Goal: Information Seeking & Learning: Learn about a topic

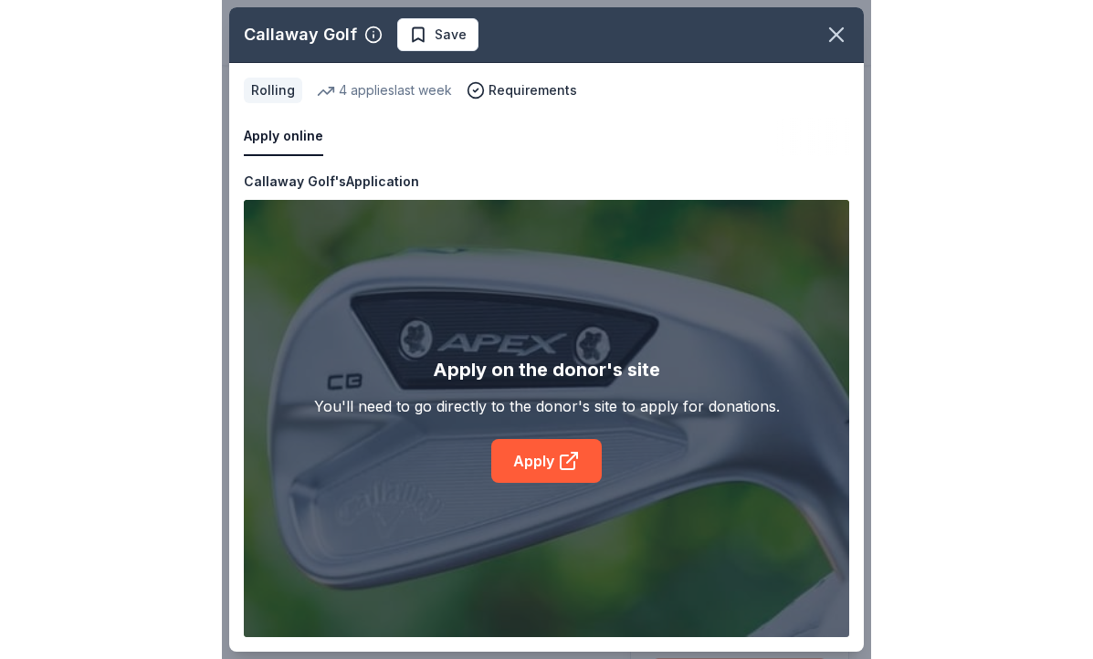
scroll to position [440, 0]
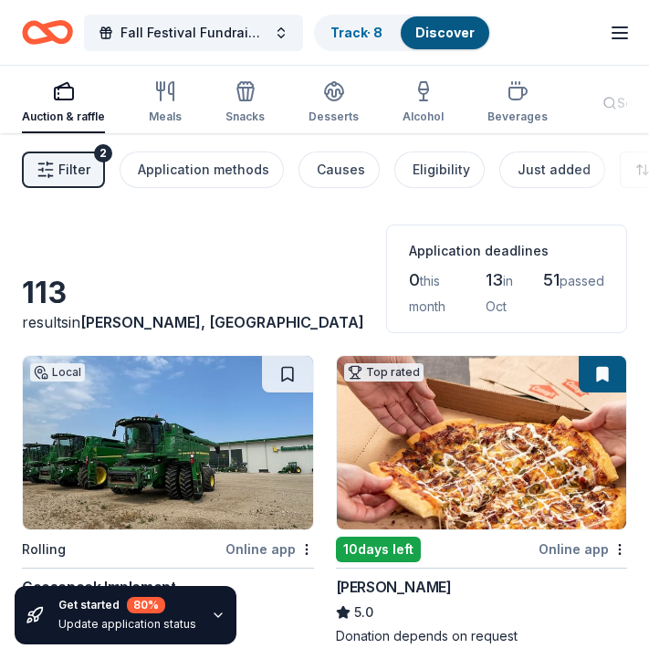
click at [622, 34] on icon "button" at bounding box center [620, 33] width 22 height 22
click at [514, 93] on icon "button" at bounding box center [517, 94] width 17 height 12
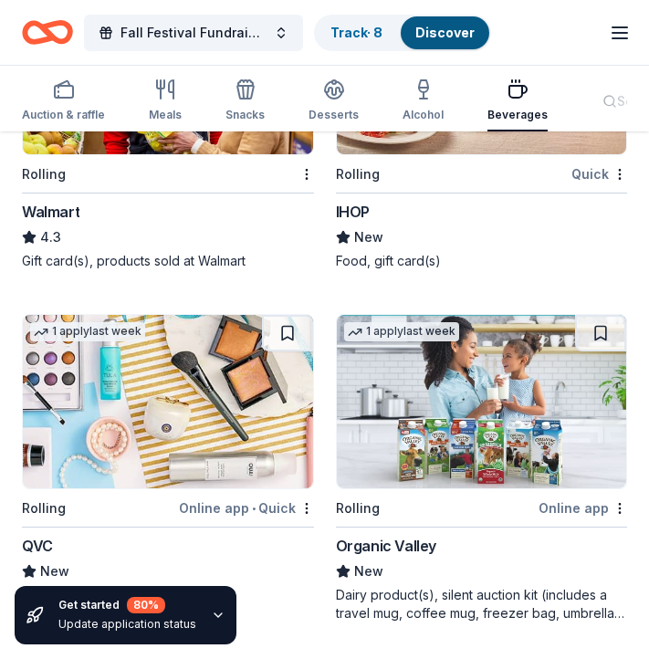
scroll to position [1707, 0]
click at [334, 94] on icon "button" at bounding box center [334, 90] width 22 height 22
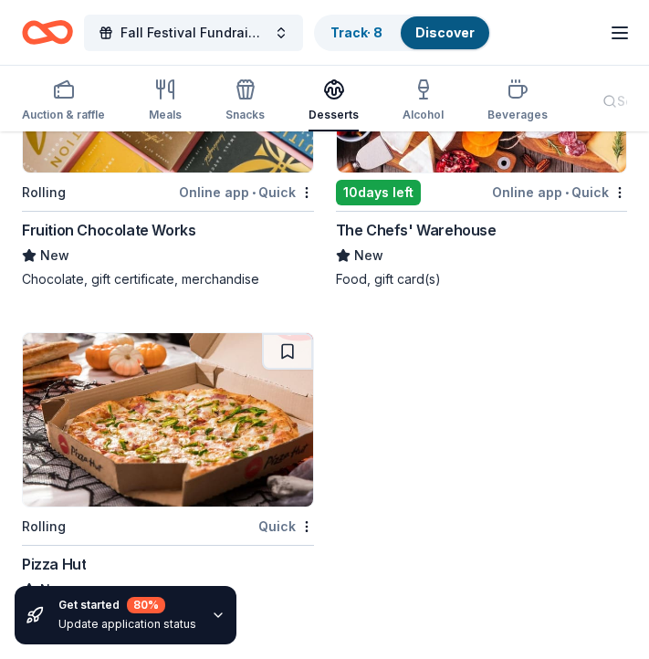
scroll to position [3062, 0]
click at [230, 112] on div "Snacks" at bounding box center [245, 115] width 39 height 15
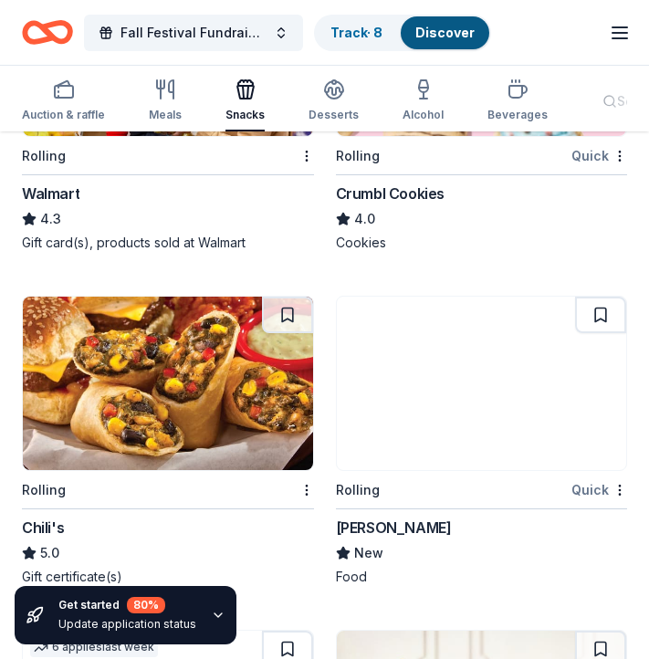
scroll to position [2415, 0]
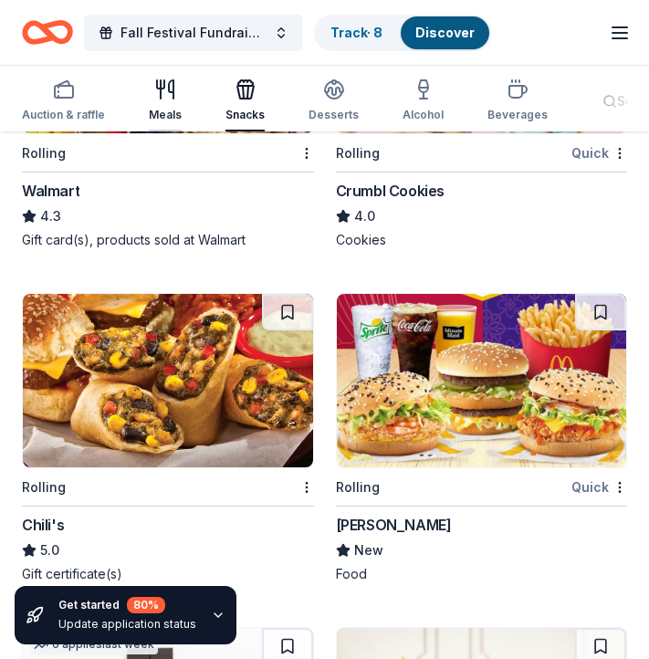
click at [173, 89] on icon "button" at bounding box center [165, 90] width 22 height 22
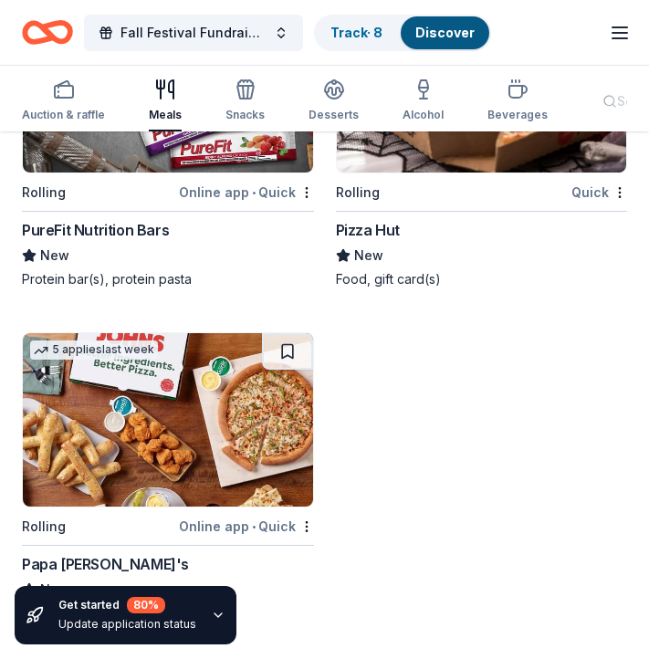
scroll to position [3694, 0]
click at [70, 97] on rect "button" at bounding box center [64, 92] width 18 height 12
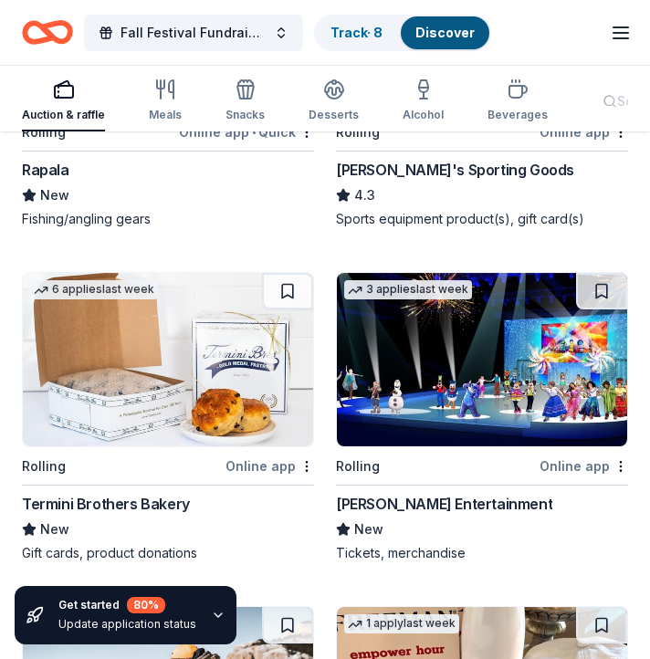
scroll to position [7303, 0]
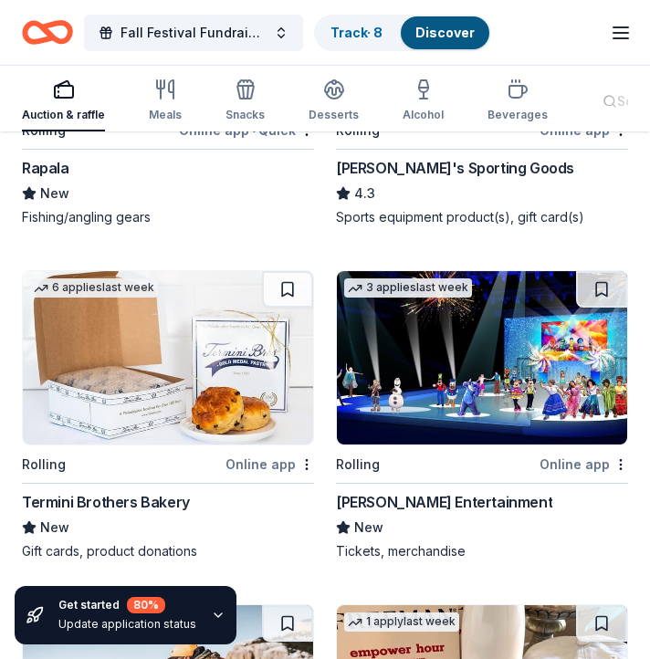
click at [147, 373] on img at bounding box center [168, 357] width 290 height 173
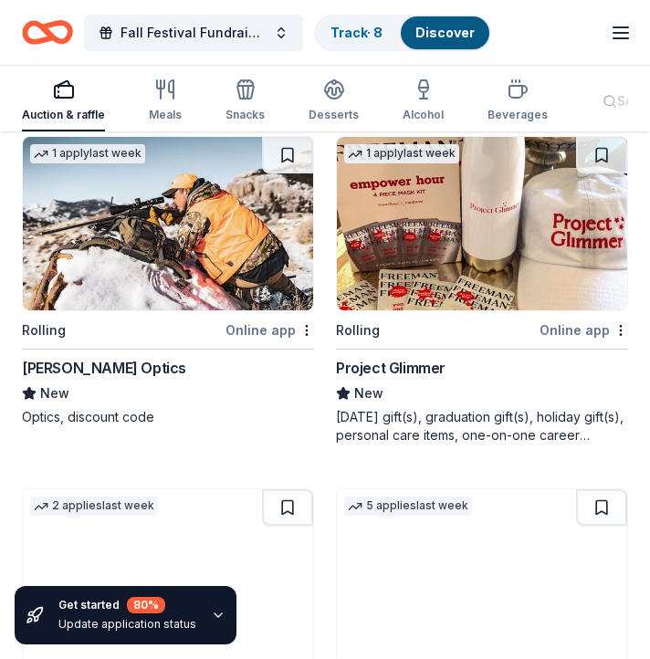
scroll to position [7708, 0]
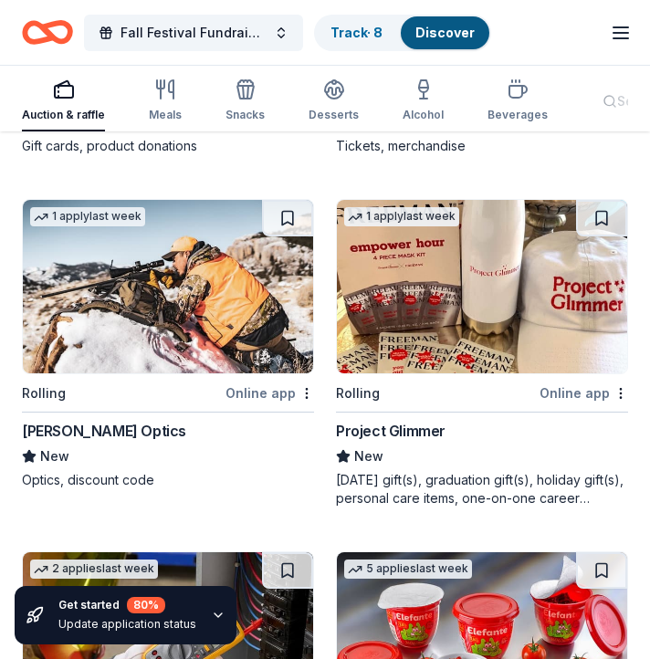
click at [157, 276] on img at bounding box center [168, 286] width 290 height 173
click at [625, 27] on line "button" at bounding box center [621, 27] width 15 height 0
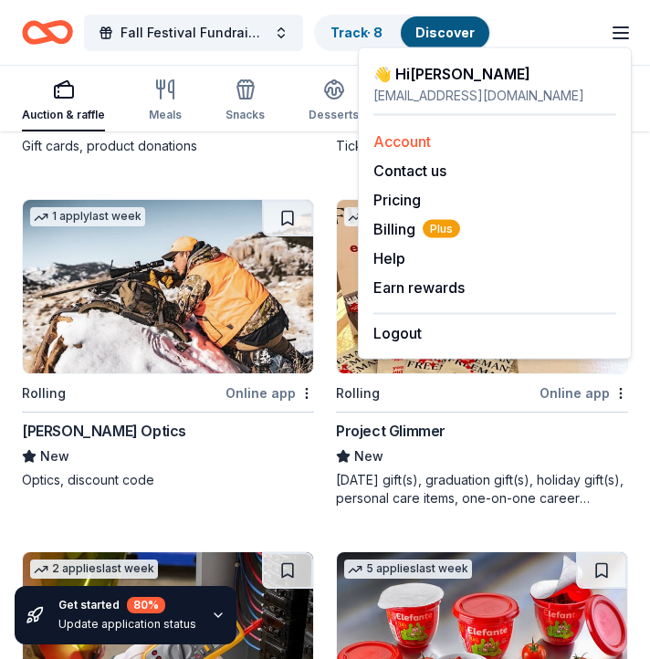
click at [404, 140] on link "Account" at bounding box center [402, 141] width 58 height 18
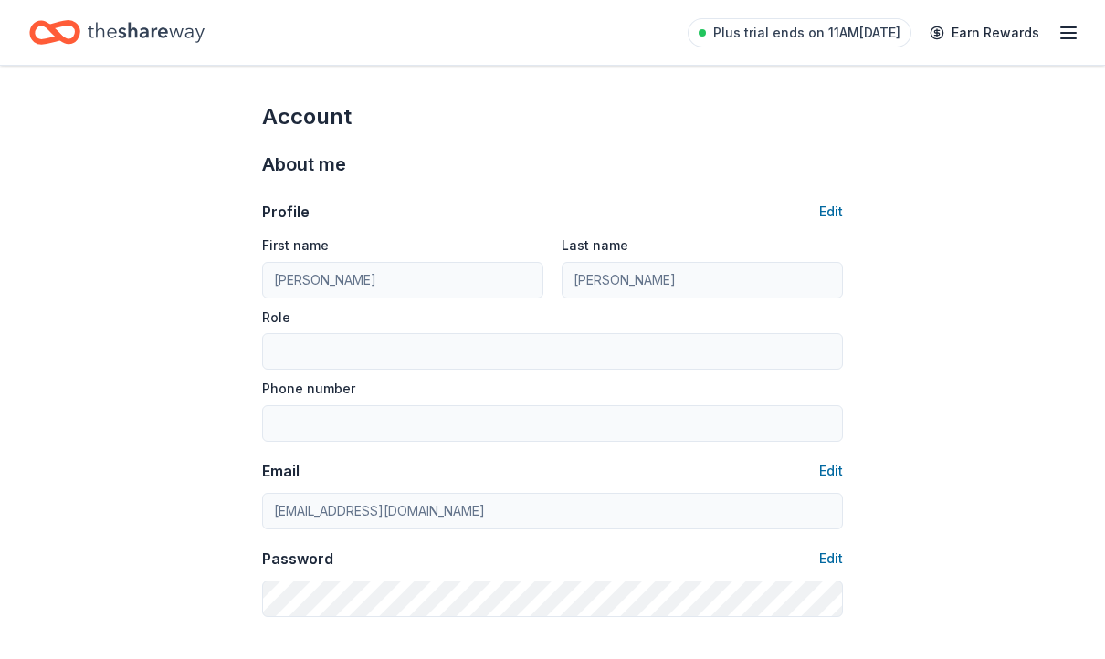
click at [648, 30] on icon "button" at bounding box center [1068, 33] width 22 height 22
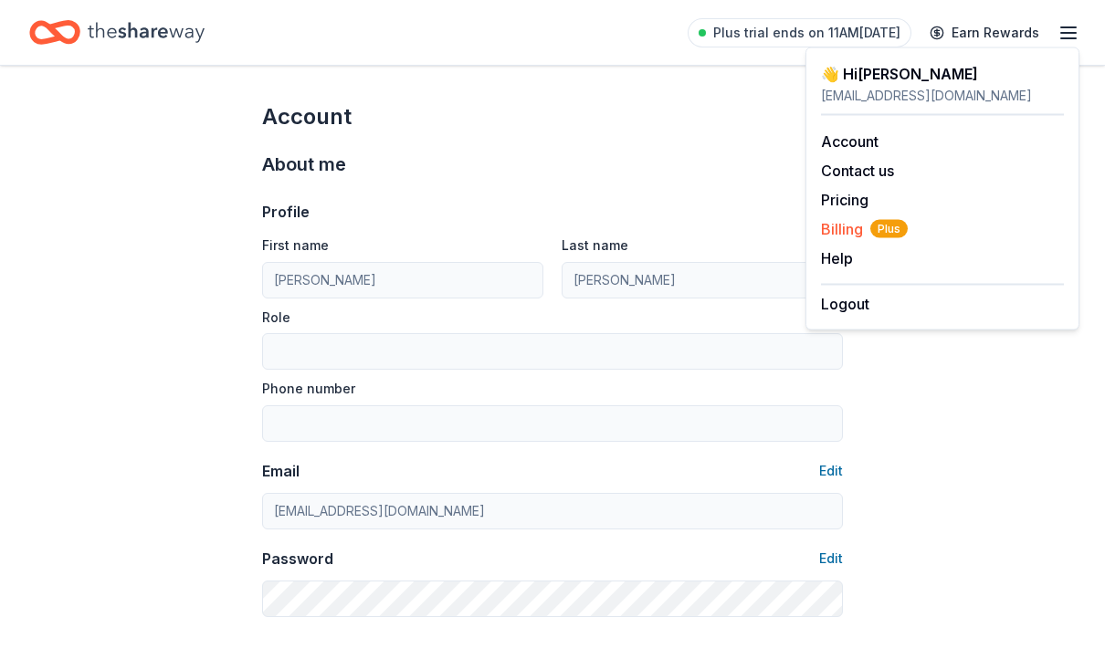
click at [648, 227] on span "Billing Plus" at bounding box center [864, 229] width 87 height 22
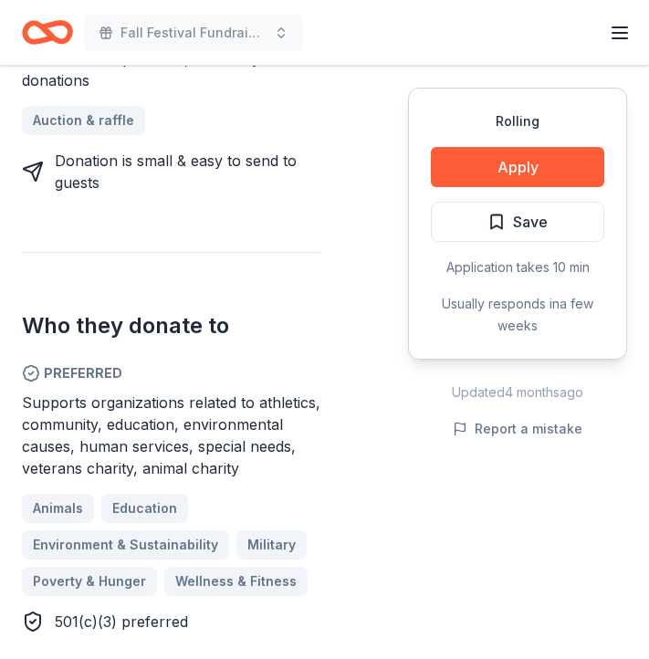
scroll to position [912, 0]
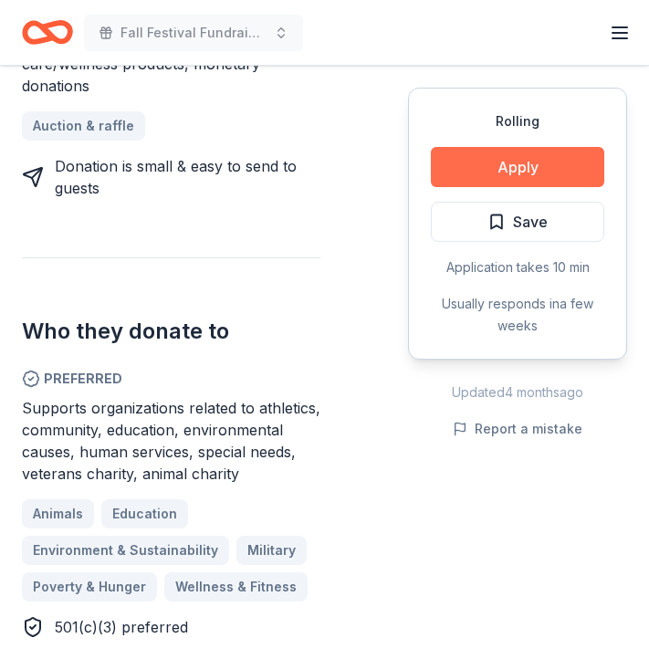
click at [491, 173] on button "Apply" at bounding box center [517, 167] width 173 height 40
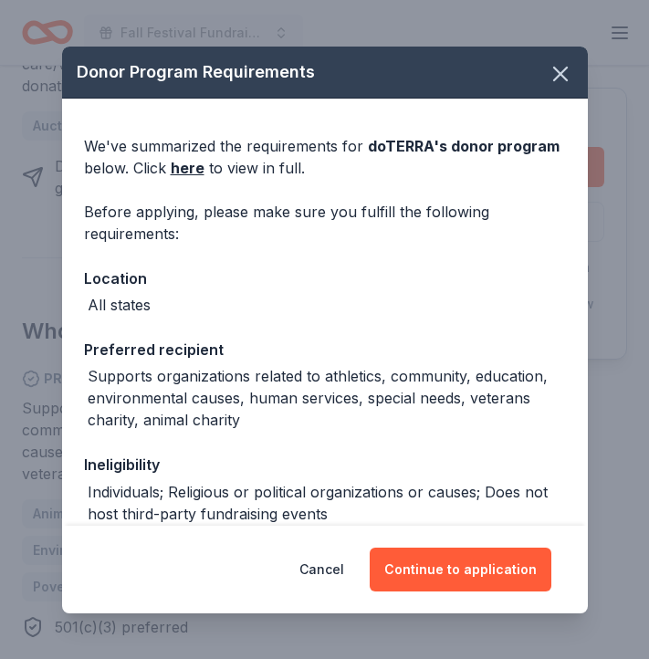
scroll to position [1, 0]
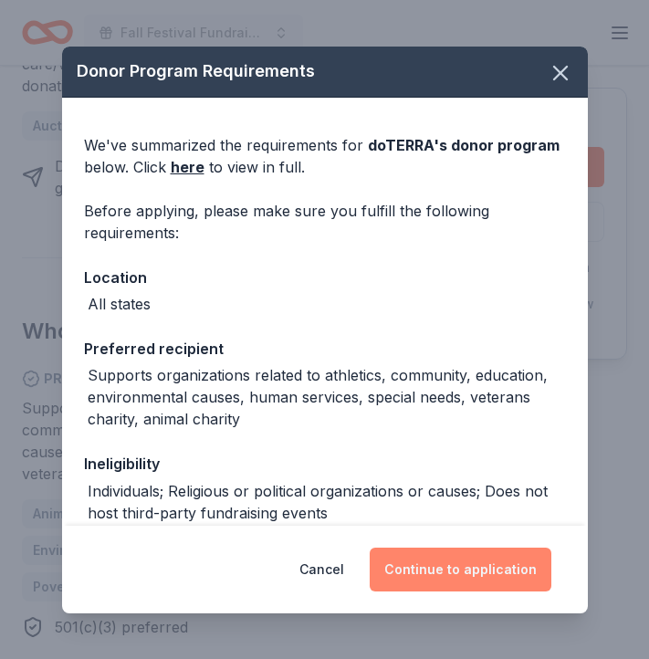
click at [455, 565] on button "Continue to application" at bounding box center [461, 570] width 182 height 44
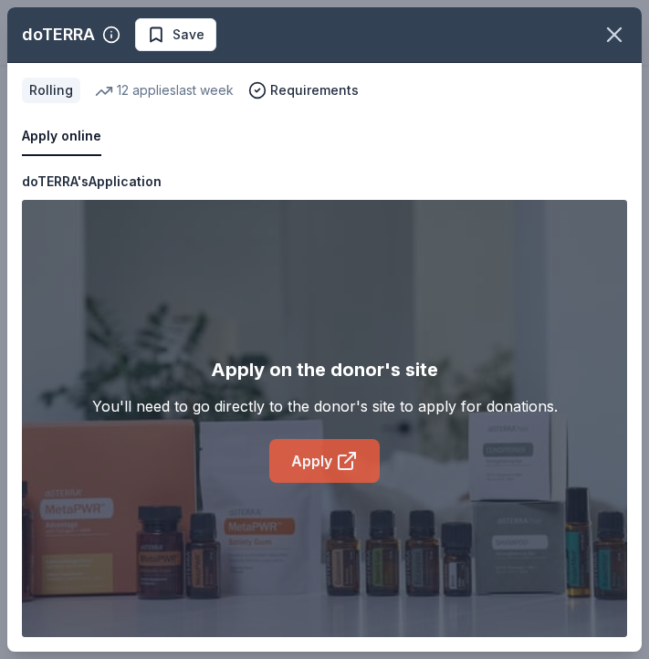
click at [355, 468] on icon at bounding box center [347, 461] width 22 height 22
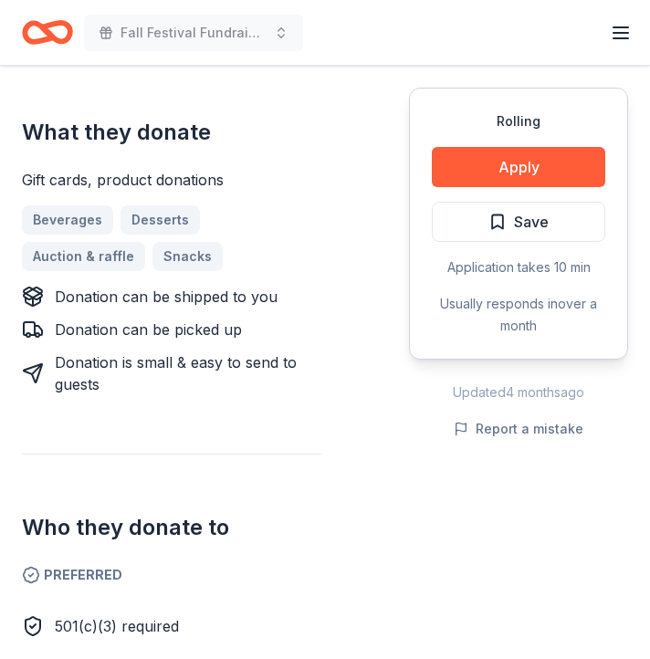
scroll to position [721, 0]
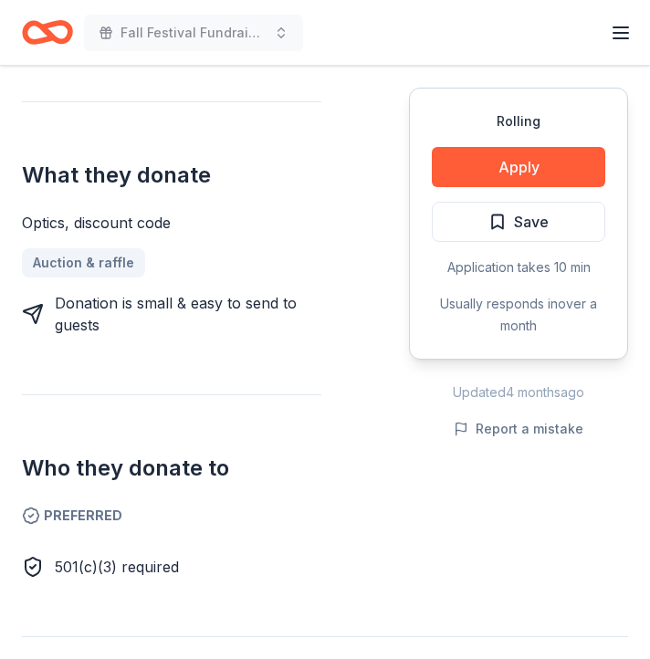
scroll to position [759, 0]
